Goal: Task Accomplishment & Management: Manage account settings

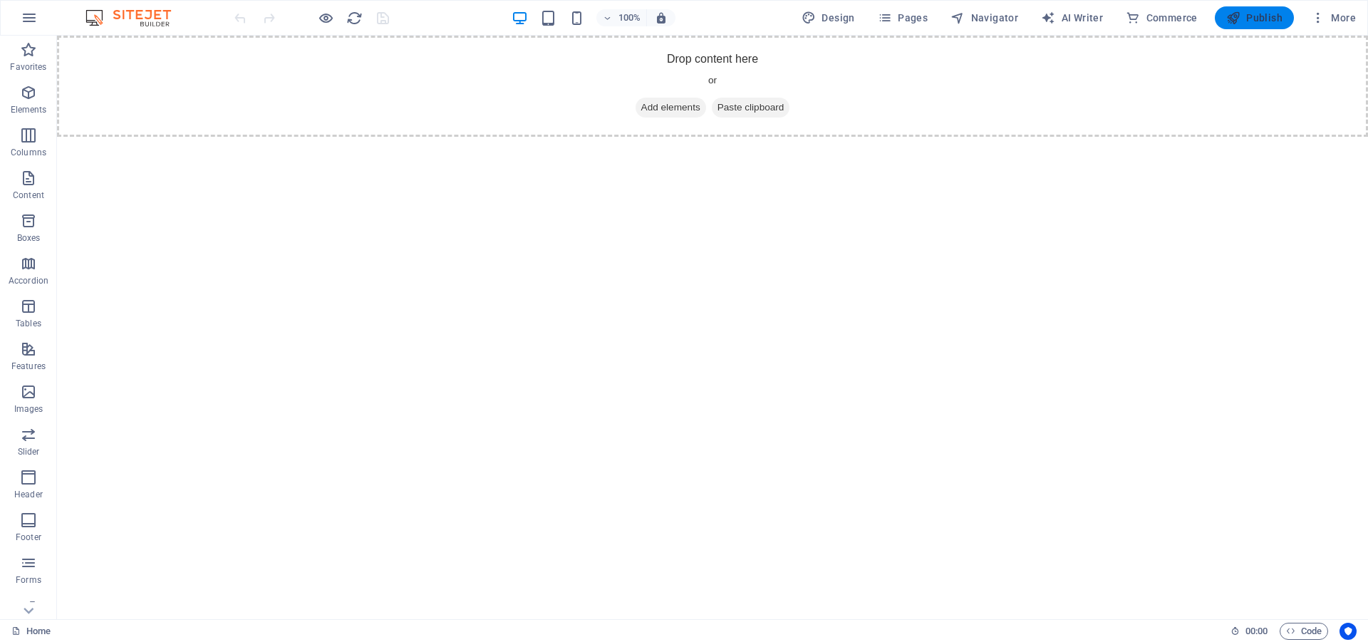
click at [1248, 15] on span "Publish" at bounding box center [1254, 18] width 56 height 14
click at [27, 19] on icon "button" at bounding box center [29, 17] width 17 height 17
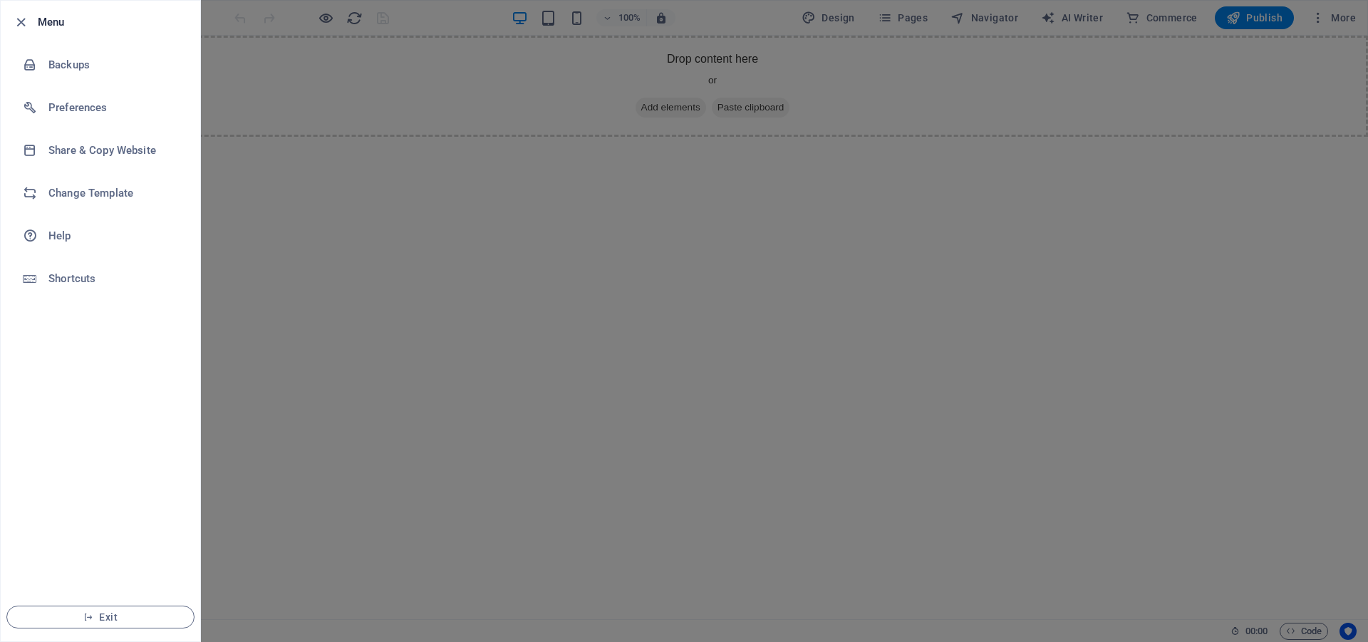
click at [452, 245] on div at bounding box center [684, 321] width 1368 height 642
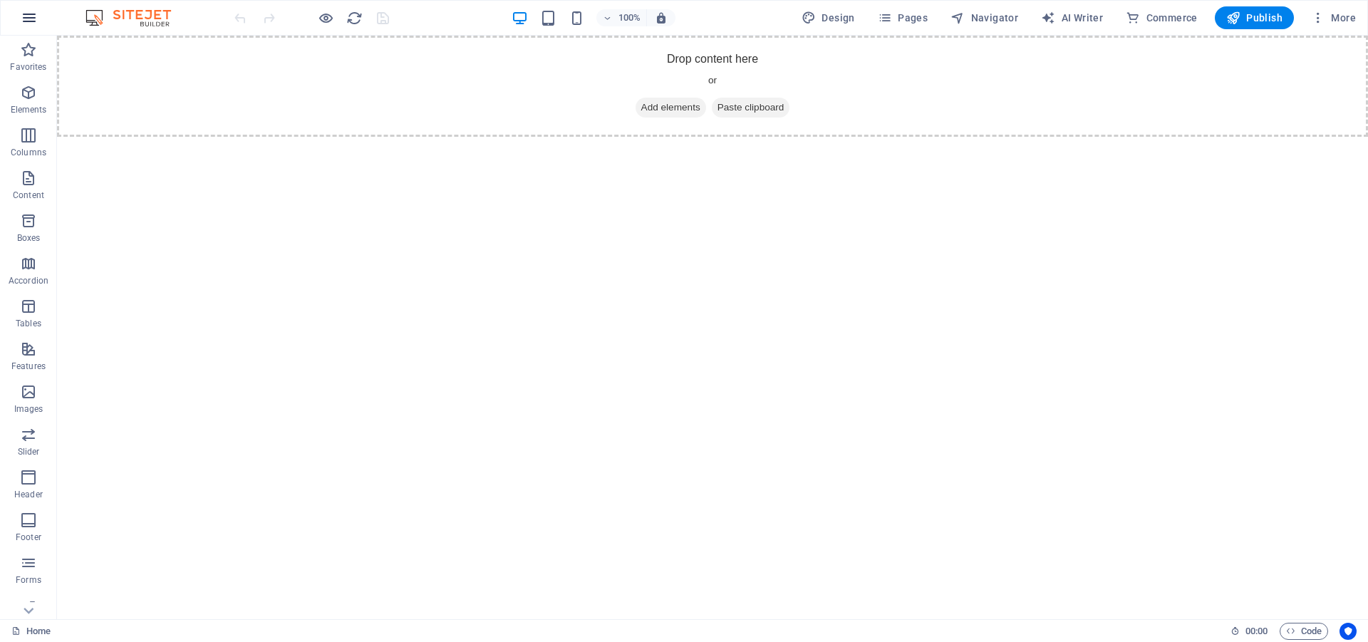
click at [27, 14] on icon "button" at bounding box center [29, 17] width 17 height 17
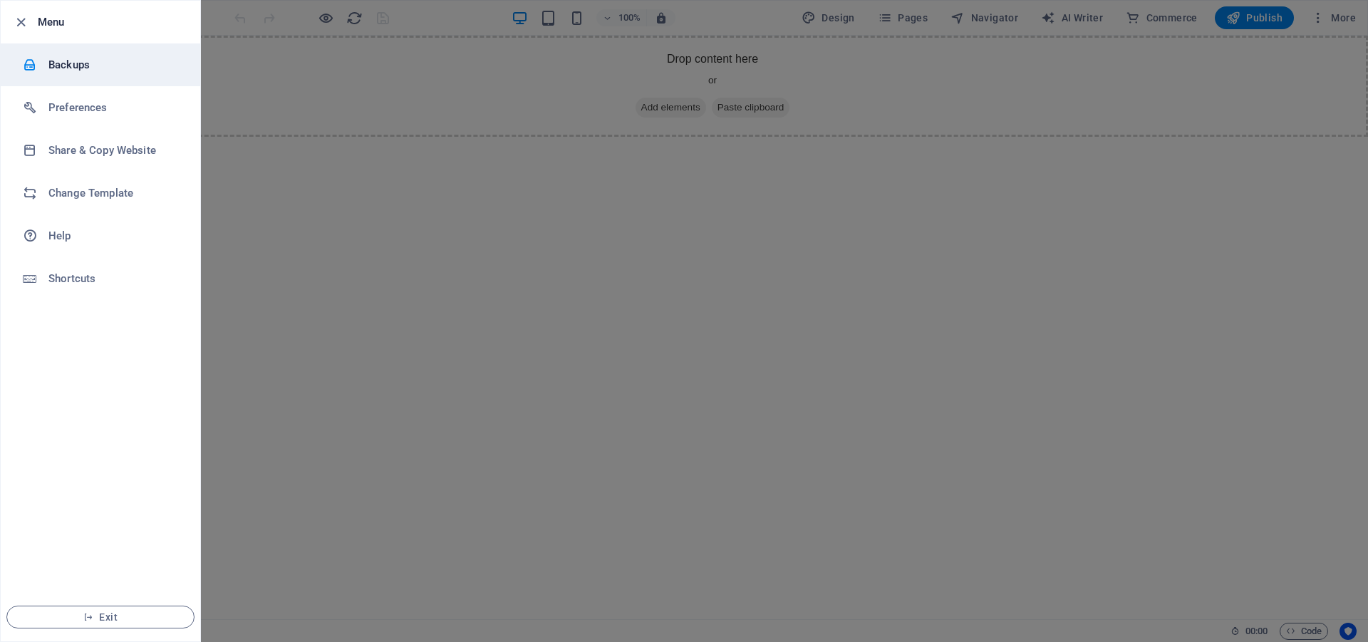
click at [78, 63] on h6 "Backups" at bounding box center [114, 64] width 132 height 17
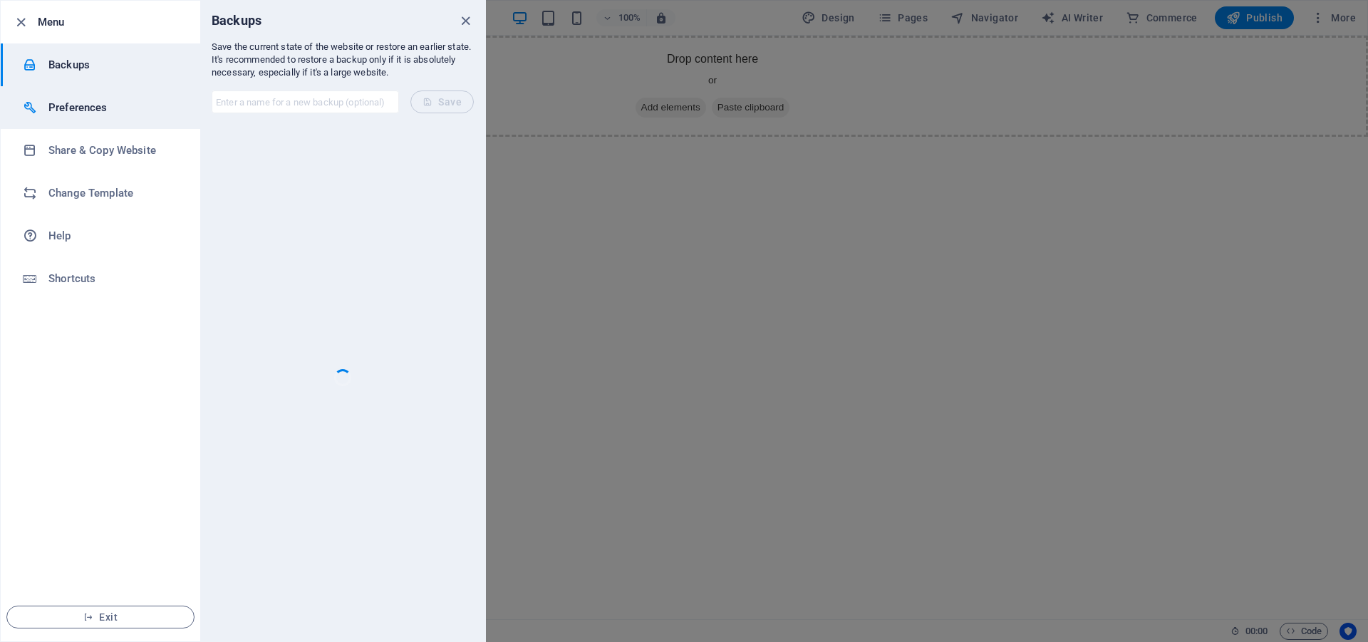
click at [77, 120] on li "Preferences" at bounding box center [100, 107] width 199 height 43
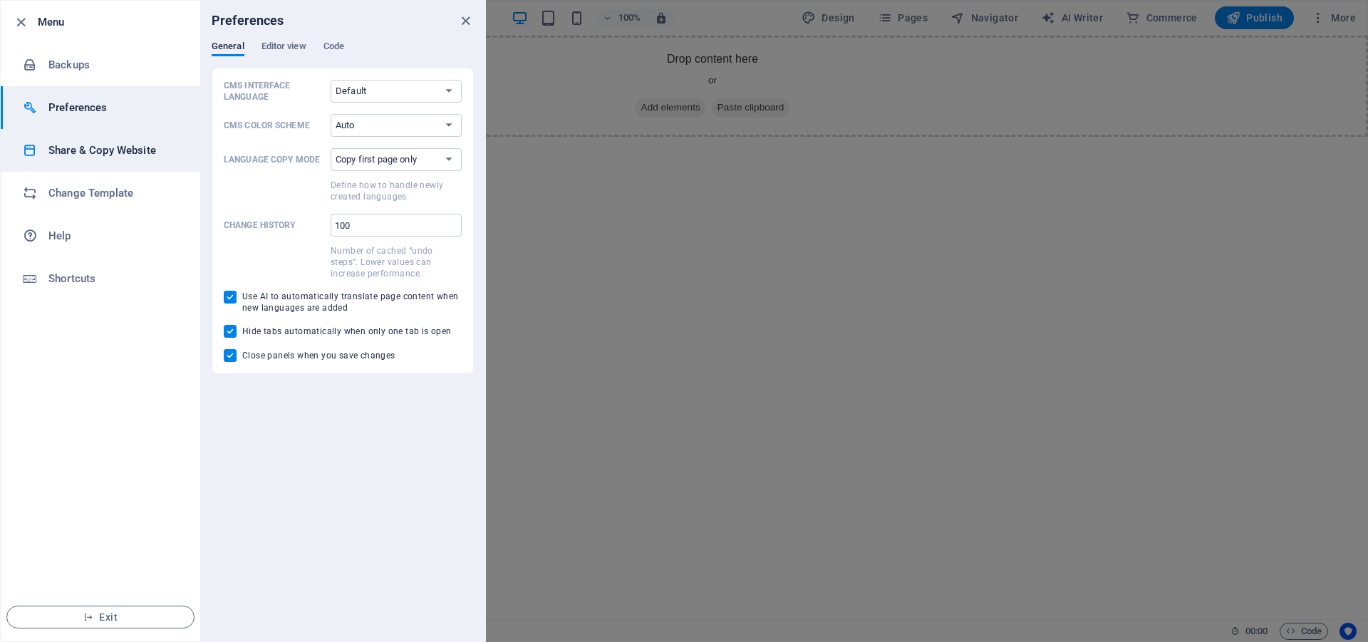
click at [70, 150] on h6 "Share & Copy Website" at bounding box center [114, 150] width 132 height 17
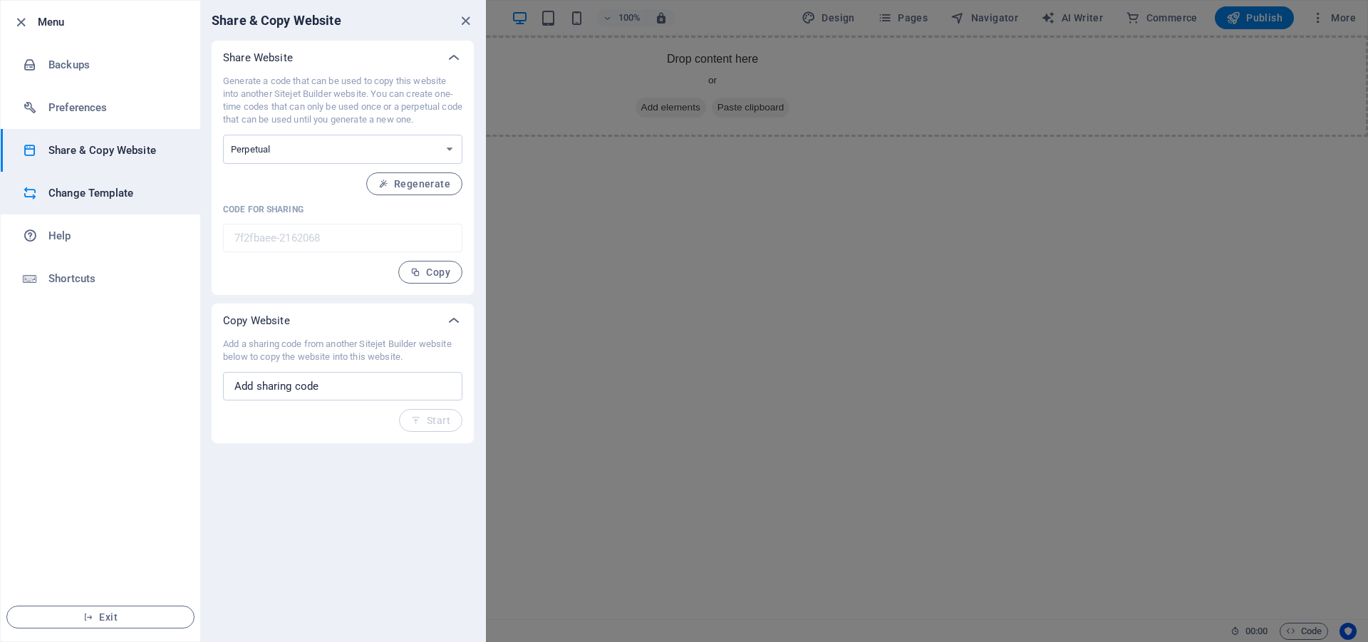
click at [68, 176] on li "Change Template" at bounding box center [100, 193] width 199 height 43
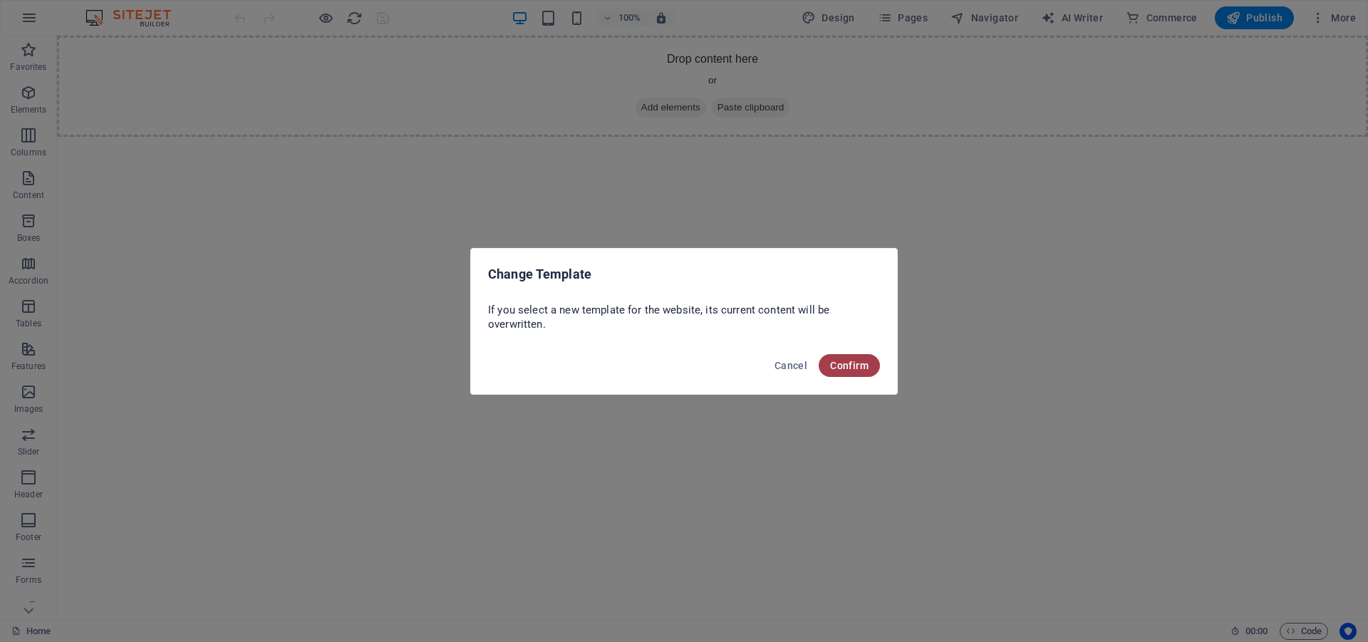
click at [843, 371] on button "Confirm" at bounding box center [849, 365] width 61 height 23
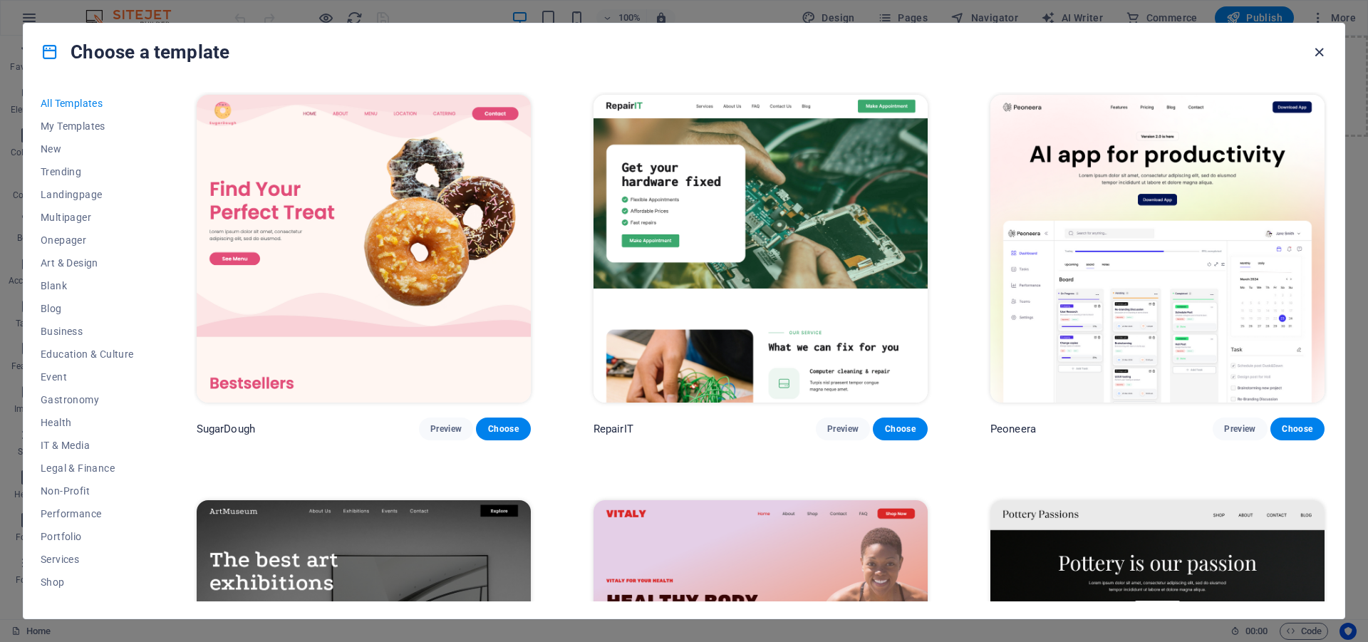
click at [1319, 50] on icon "button" at bounding box center [1319, 52] width 16 height 16
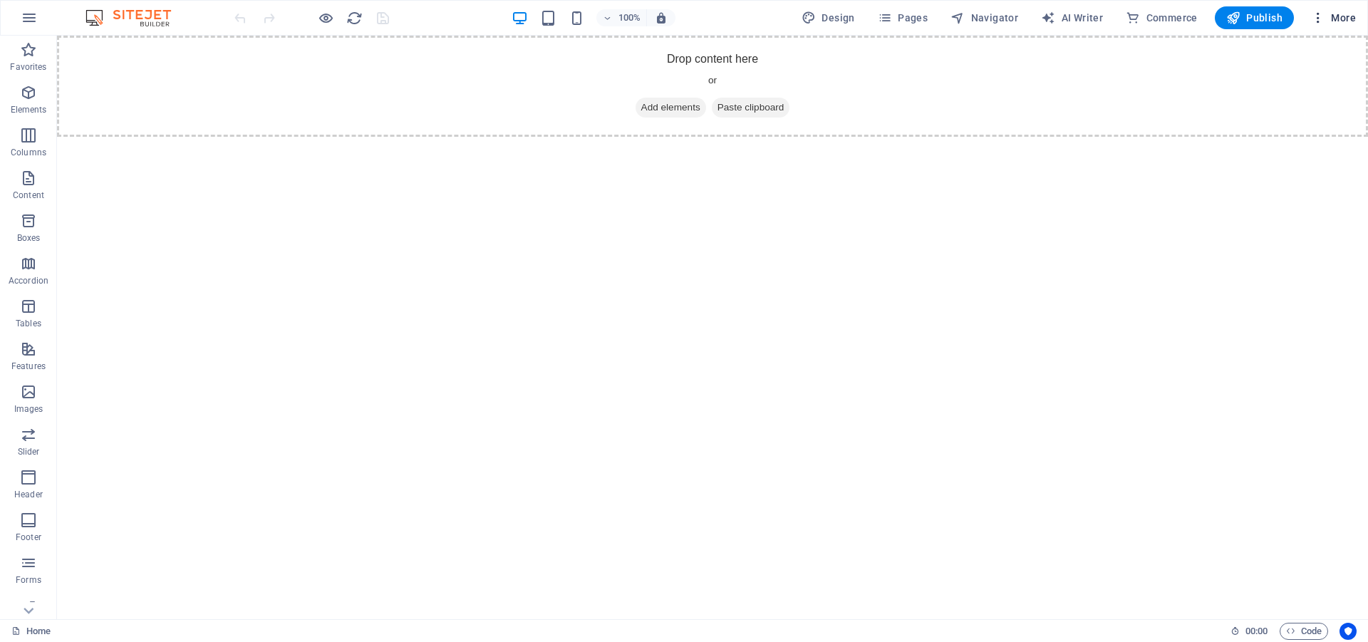
click at [1327, 15] on span "More" at bounding box center [1333, 18] width 45 height 14
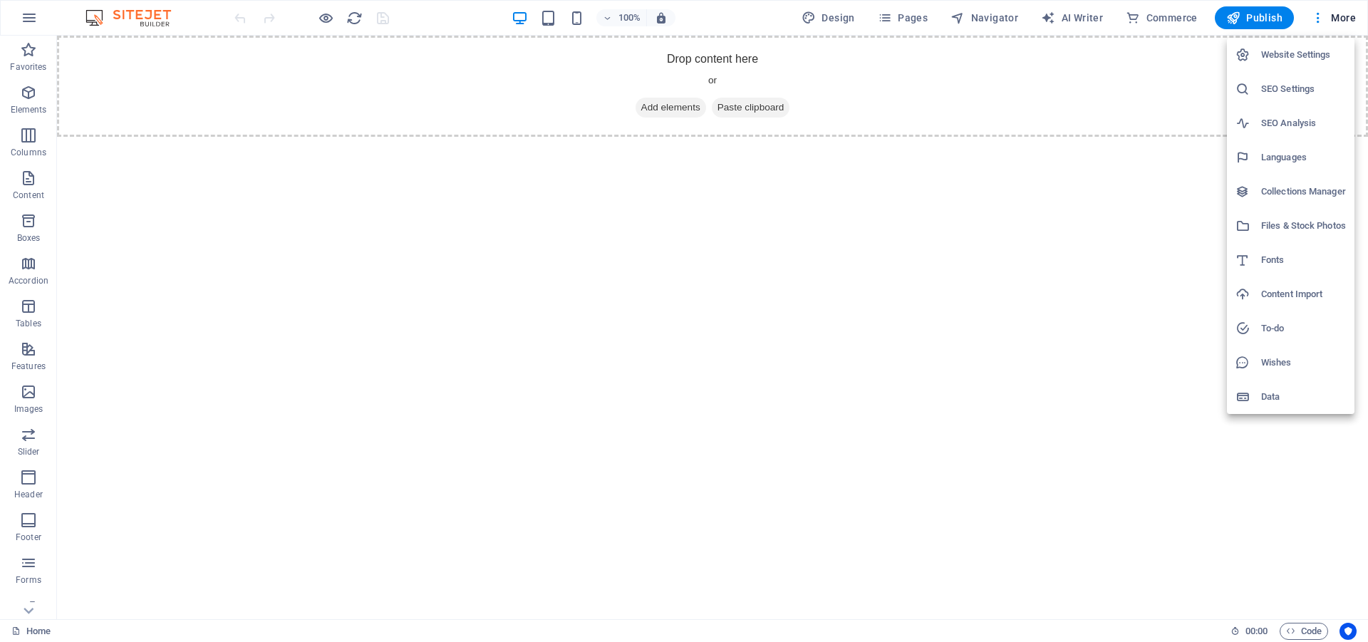
click at [1310, 56] on h6 "Website Settings" at bounding box center [1303, 54] width 85 height 17
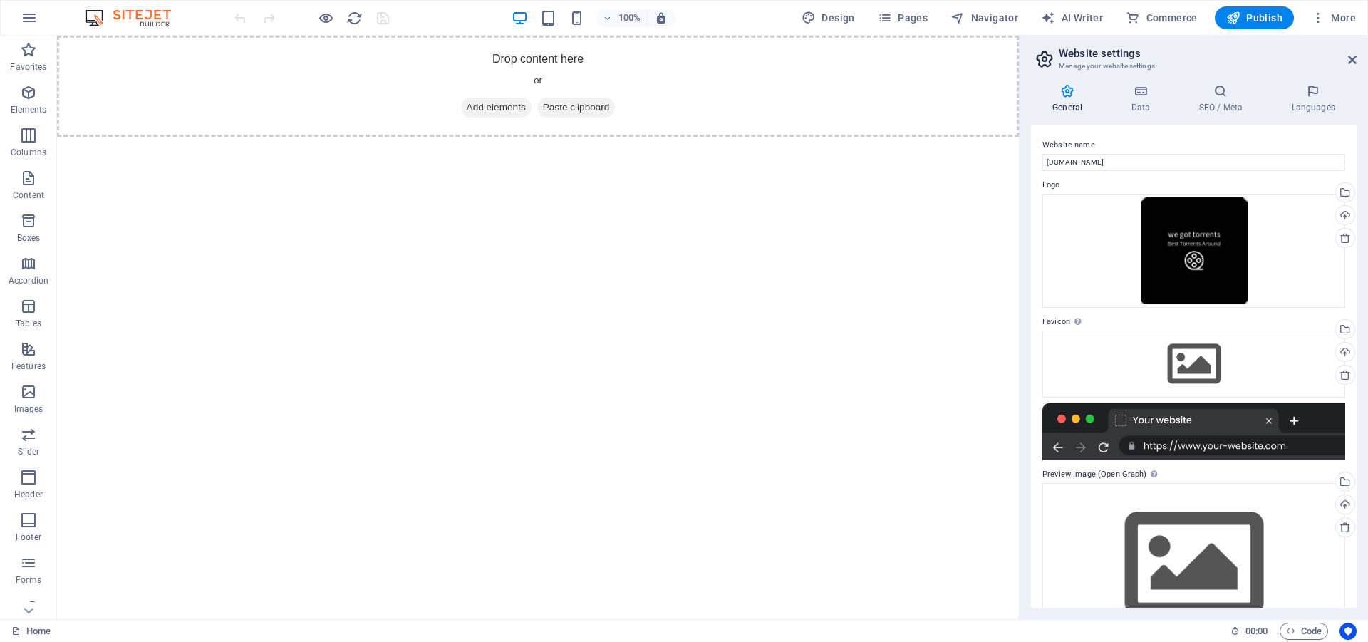
click at [875, 137] on html "Skip to main content Drop content here or Add elements Paste clipboard" at bounding box center [538, 86] width 962 height 101
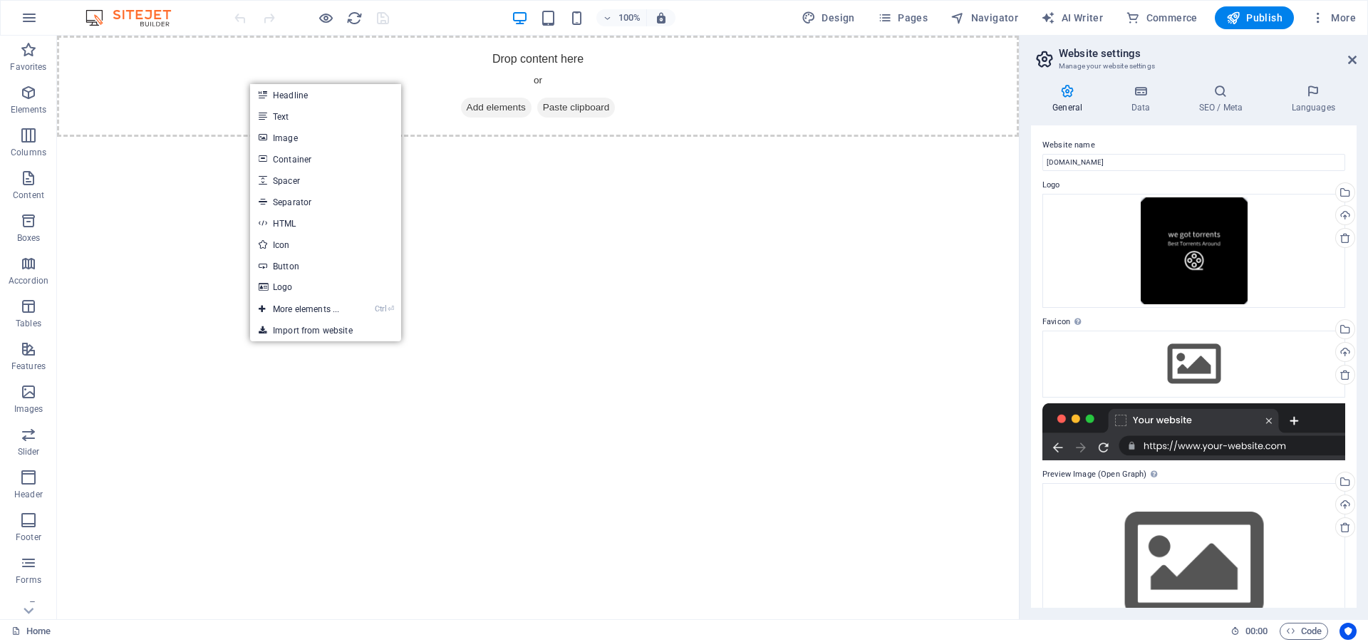
click at [202, 137] on html "Skip to main content Drop content here or Add elements Paste clipboard" at bounding box center [538, 86] width 962 height 101
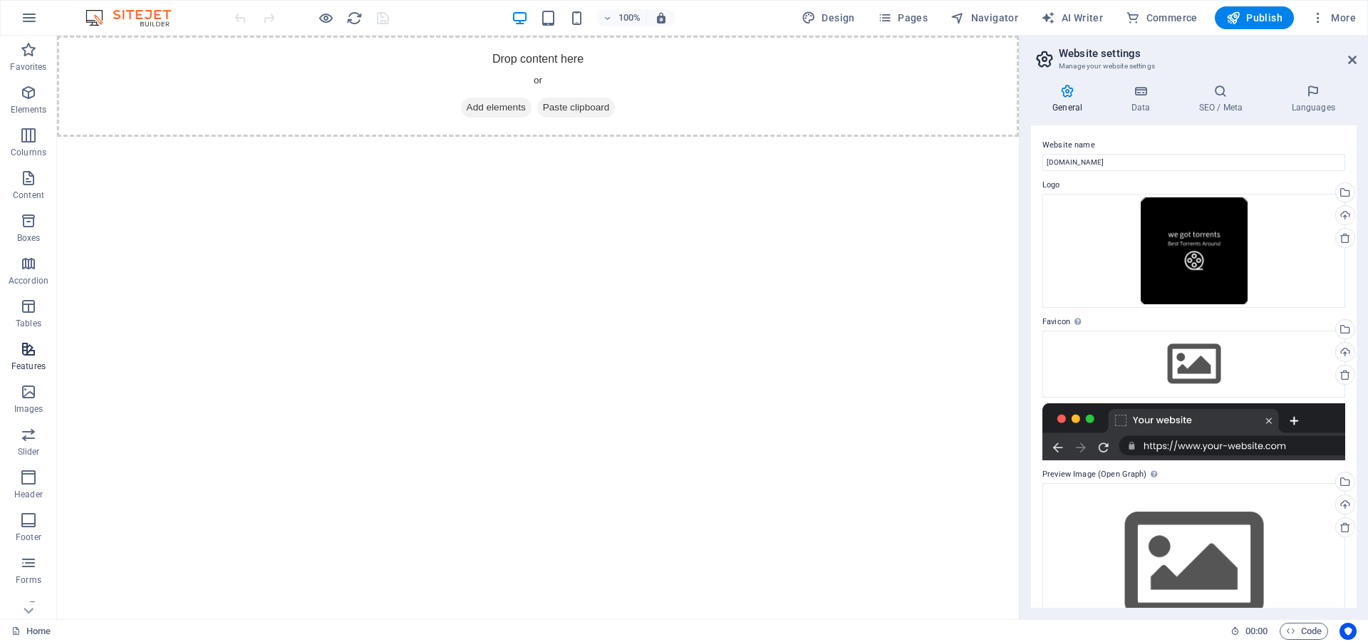
scroll to position [64, 0]
click at [36, 286] on icon "button" at bounding box center [28, 284] width 17 height 17
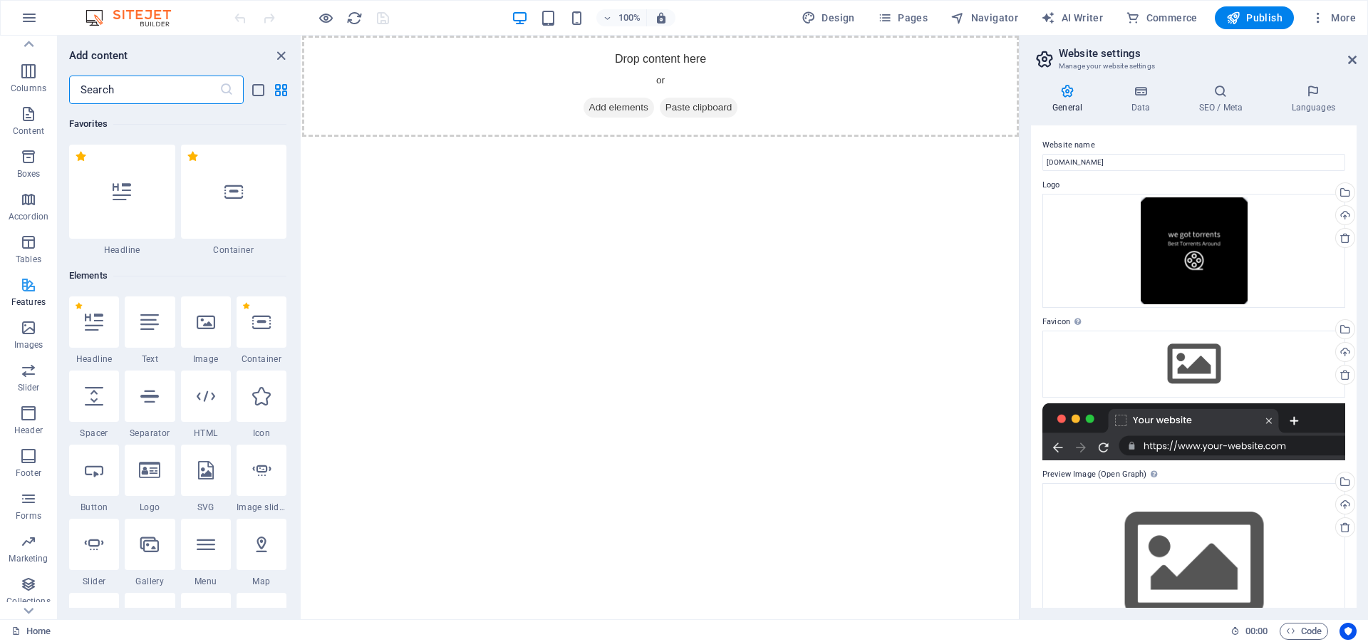
scroll to position [5553, 0]
